Goal: Task Accomplishment & Management: Use online tool/utility

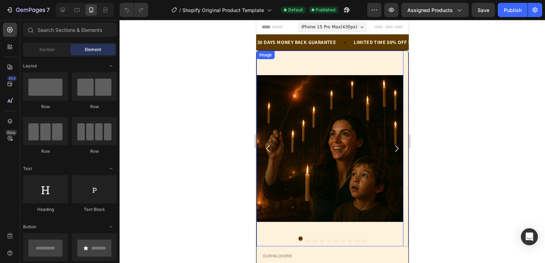
click at [224, 145] on div at bounding box center [331, 141] width 425 height 243
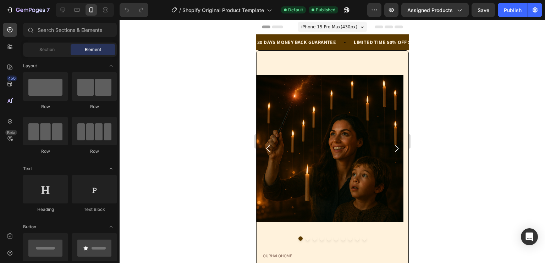
click at [329, 25] on span "iPhone 15 Pro Max ( 430 px)" at bounding box center [329, 26] width 56 height 7
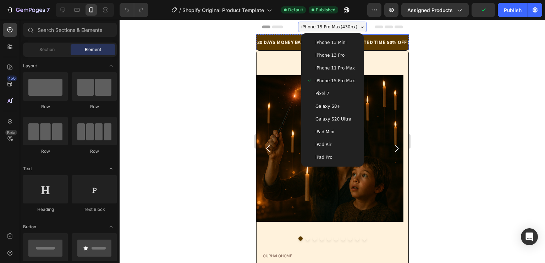
click at [381, 48] on div "LIMITED TIME 50% OFF SALE Text Block" at bounding box center [385, 42] width 67 height 16
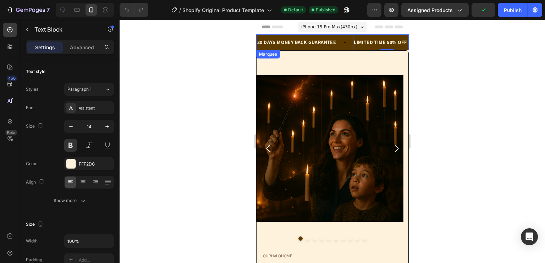
click at [342, 48] on div "30 DAYS MONEY BACK GUARANTEE Text Block" at bounding box center [304, 42] width 96 height 16
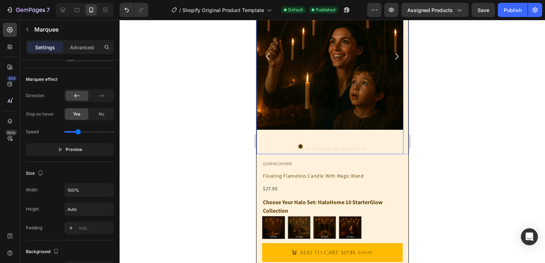
scroll to position [192, 0]
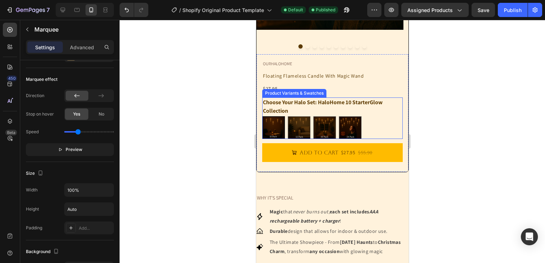
click at [276, 127] on img at bounding box center [272, 127] width 21 height 21
click at [262, 116] on input "HaloHome 10 StarterGlow Collection HaloHome 10 StarterGlow Collection" at bounding box center [261, 116] width 0 height 0
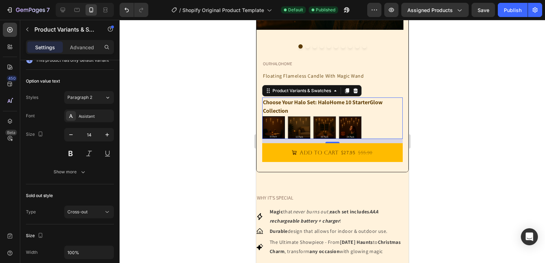
scroll to position [0, 0]
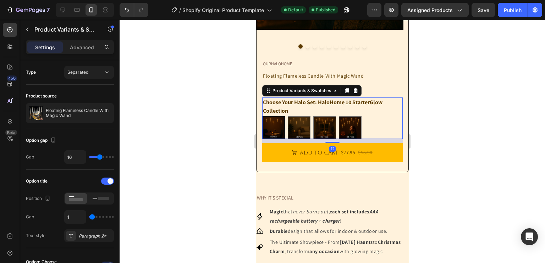
click at [275, 123] on img at bounding box center [272, 127] width 21 height 21
click at [262, 116] on input "HaloHome 10 StarterGlow Collection HaloHome 10 StarterGlow Collection" at bounding box center [261, 116] width 0 height 0
click at [293, 124] on img at bounding box center [299, 128] width 22 height 22
click at [287, 116] on input "HaloHome 12 GlowPlus Collection HaloHome 12 GlowPlus Collection" at bounding box center [287, 116] width 0 height 0
radio input "true"
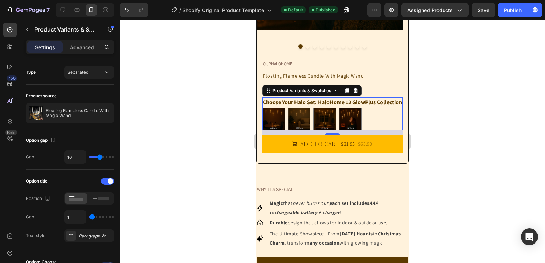
click at [276, 126] on img at bounding box center [273, 119] width 22 height 22
click at [262, 108] on input "HaloHome 10 StarterGlow Collection HaloHome 10 StarterGlow Collection" at bounding box center [261, 107] width 0 height 0
radio input "true"
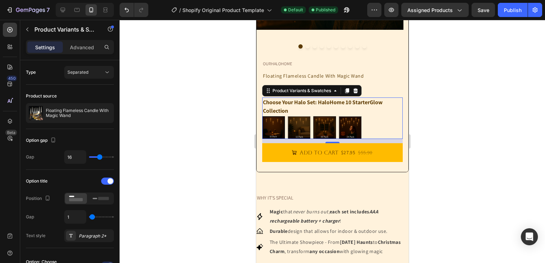
click at [318, 123] on img at bounding box center [324, 128] width 22 height 22
click at [313, 116] on input "HaloHome 20 EverGlow Collection (FREE RECHARGEABLE BATTERIES & CHARGER) HaloHom…" at bounding box center [312, 116] width 0 height 0
radio input "true"
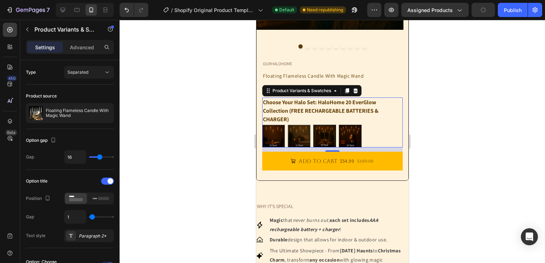
click at [347, 129] on img at bounding box center [350, 136] width 22 height 22
click at [338, 125] on input "HaloHome 24 Deluxe Collection (FREE RECHARGEABLE BATTERIES & CHARGER) HaloHome …" at bounding box center [338, 124] width 0 height 0
radio input "true"
